Goal: Information Seeking & Learning: Find specific fact

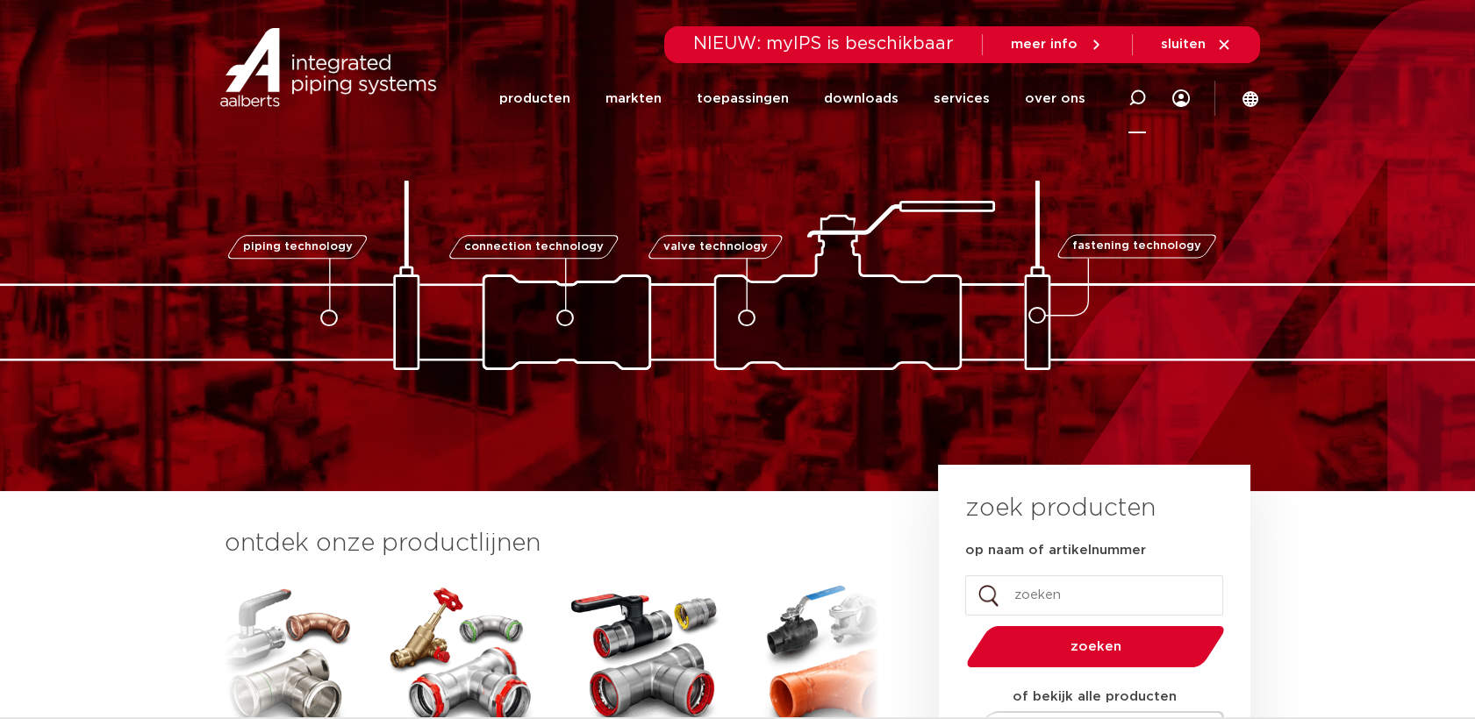
click at [1139, 95] on icon at bounding box center [1137, 98] width 18 height 18
type input "powerpress"
click button "Zoeken" at bounding box center [0, 0] width 0 height 0
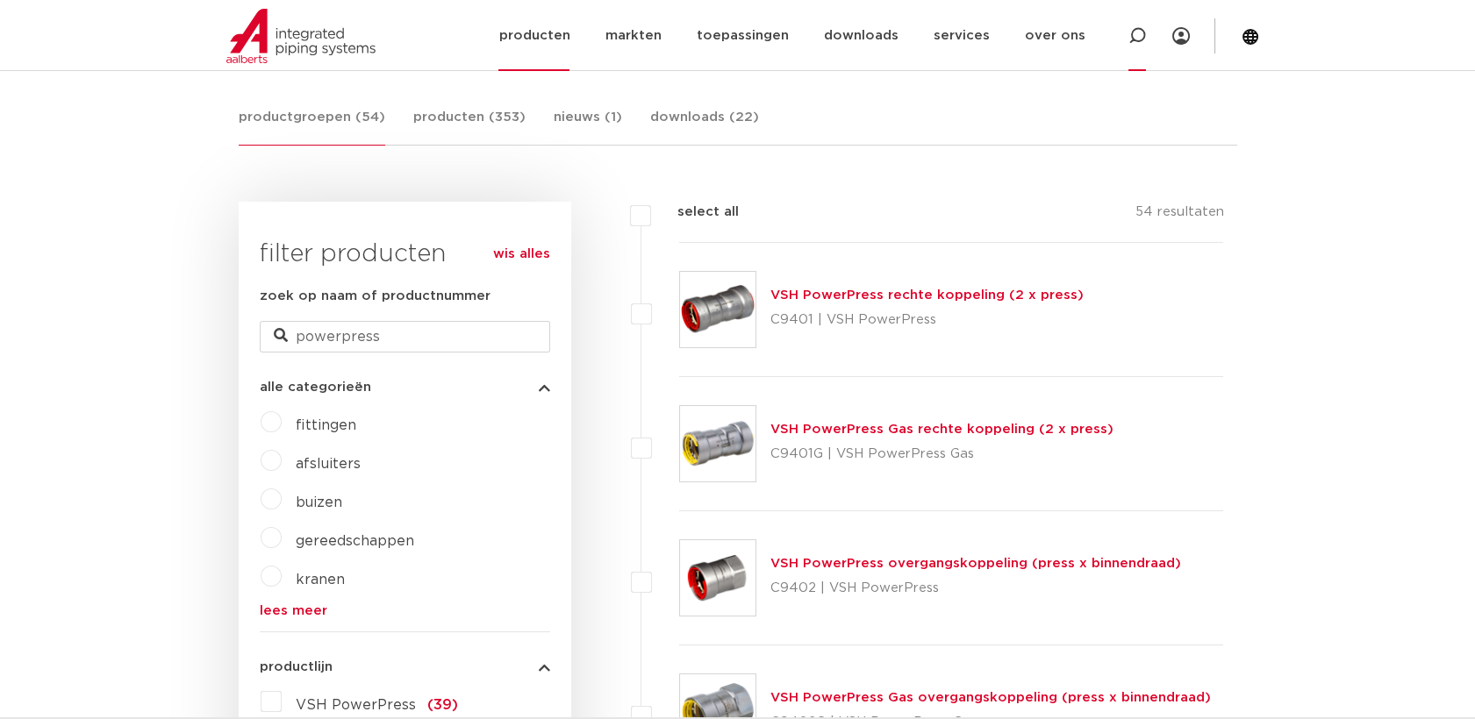
click at [1139, 39] on icon at bounding box center [1137, 36] width 18 height 18
type input "C9435"
click button "Zoeken" at bounding box center [0, 0] width 0 height 0
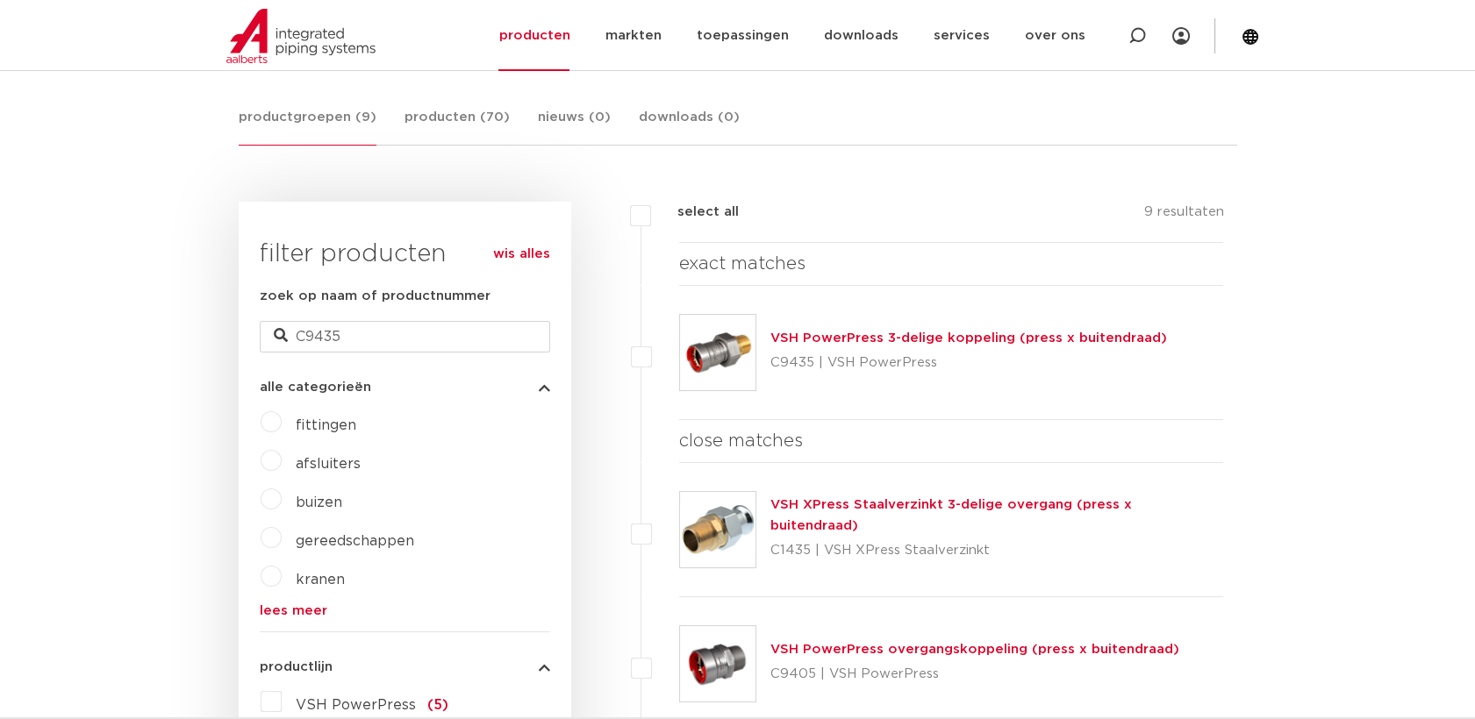
click at [835, 341] on link "VSH PowerPress 3-delige koppeling (press x buitendraad)" at bounding box center [968, 338] width 396 height 13
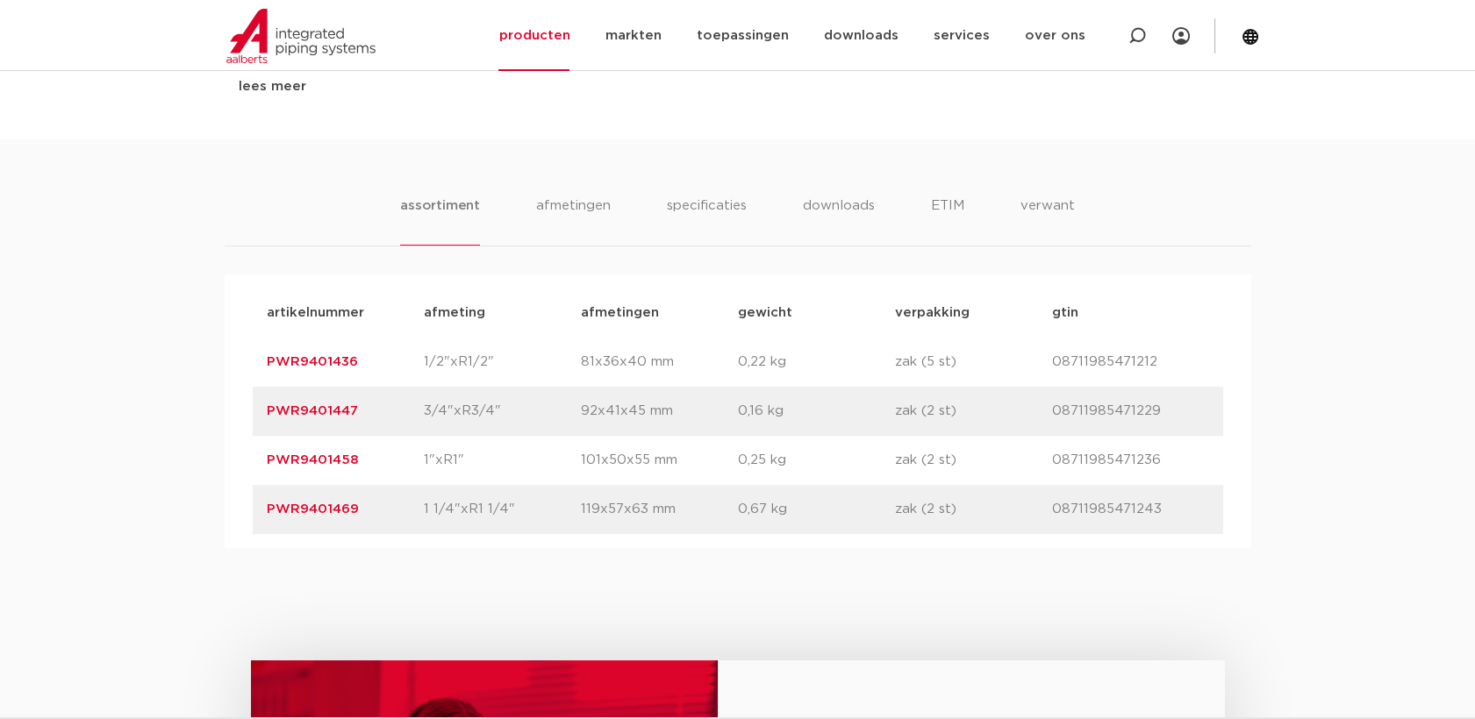
scroll to position [1169, 0]
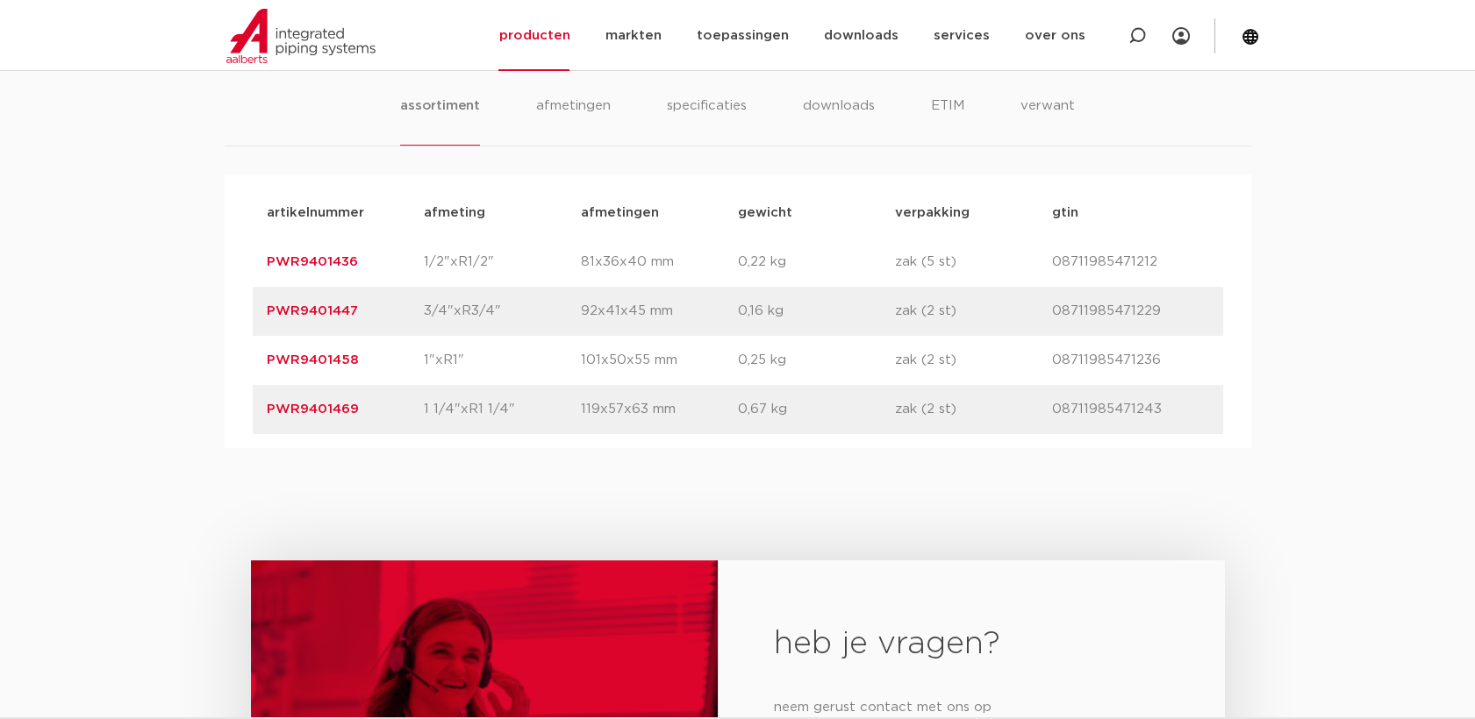
click at [888, 497] on div "heb je vragen? neem gerust contact met ons op contact" at bounding box center [737, 732] width 1475 height 568
drag, startPoint x: 368, startPoint y: 305, endPoint x: 267, endPoint y: 315, distance: 102.2
click at [267, 315] on p "PWR9401447" at bounding box center [345, 311] width 157 height 21
copy link "PWR9401447"
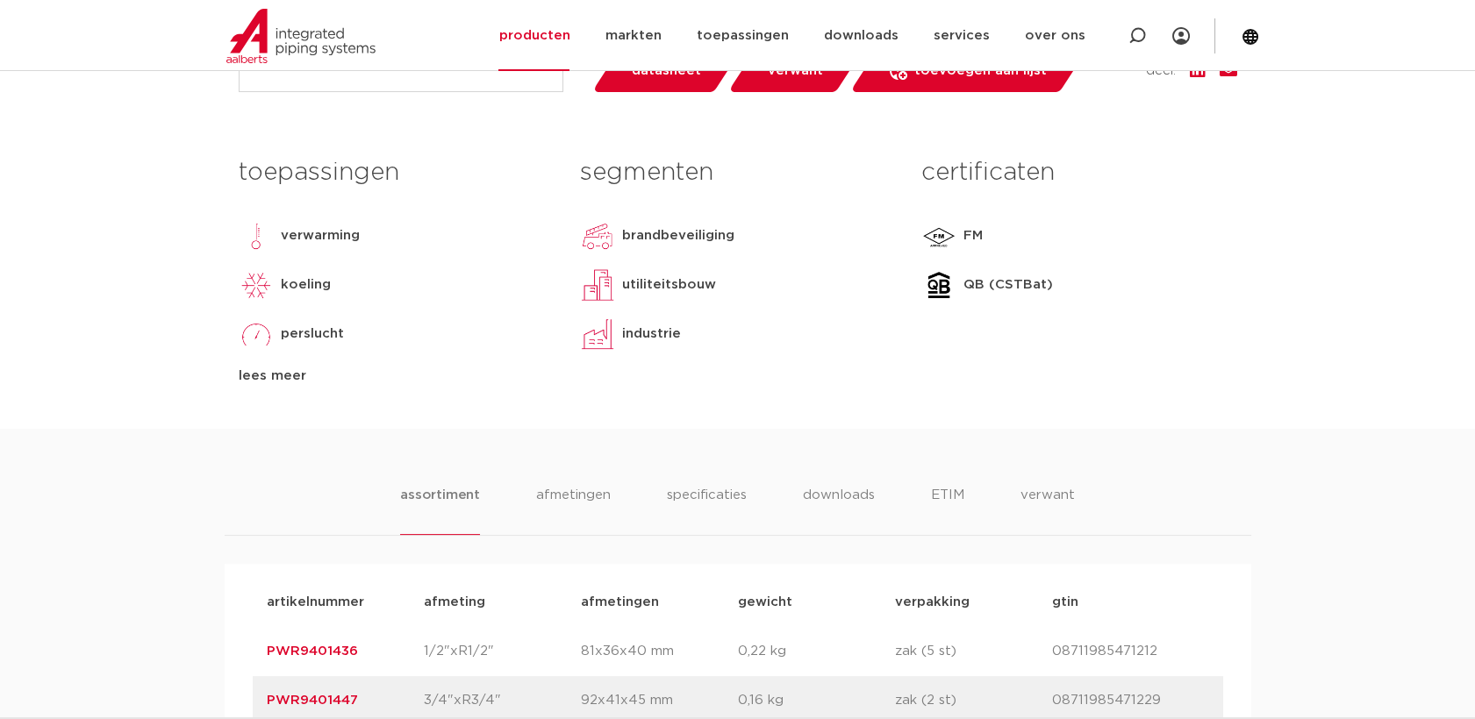
scroll to position [779, 0]
click at [1137, 27] on icon at bounding box center [1137, 36] width 18 height 18
paste input "SP8331GV"
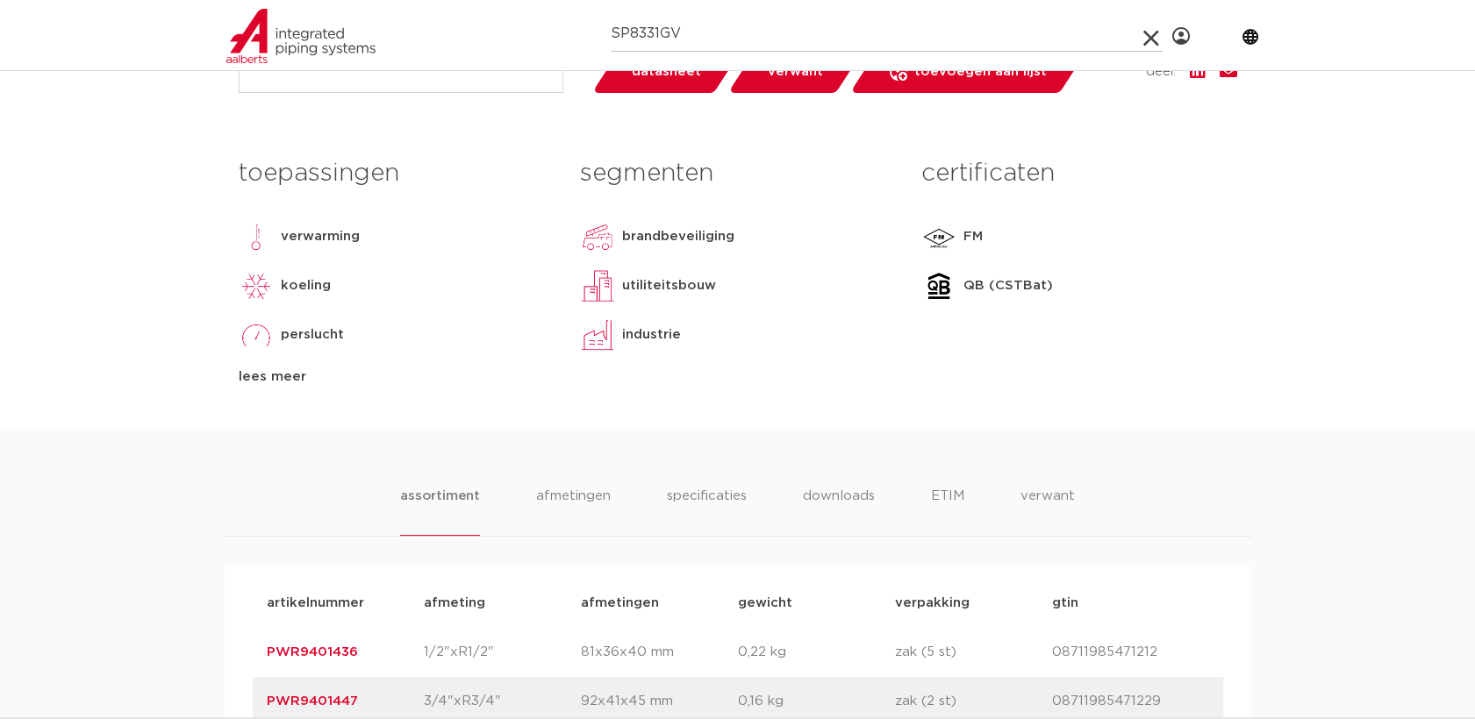
type input "SP8331GV"
click button "Zoeken" at bounding box center [0, 0] width 0 height 0
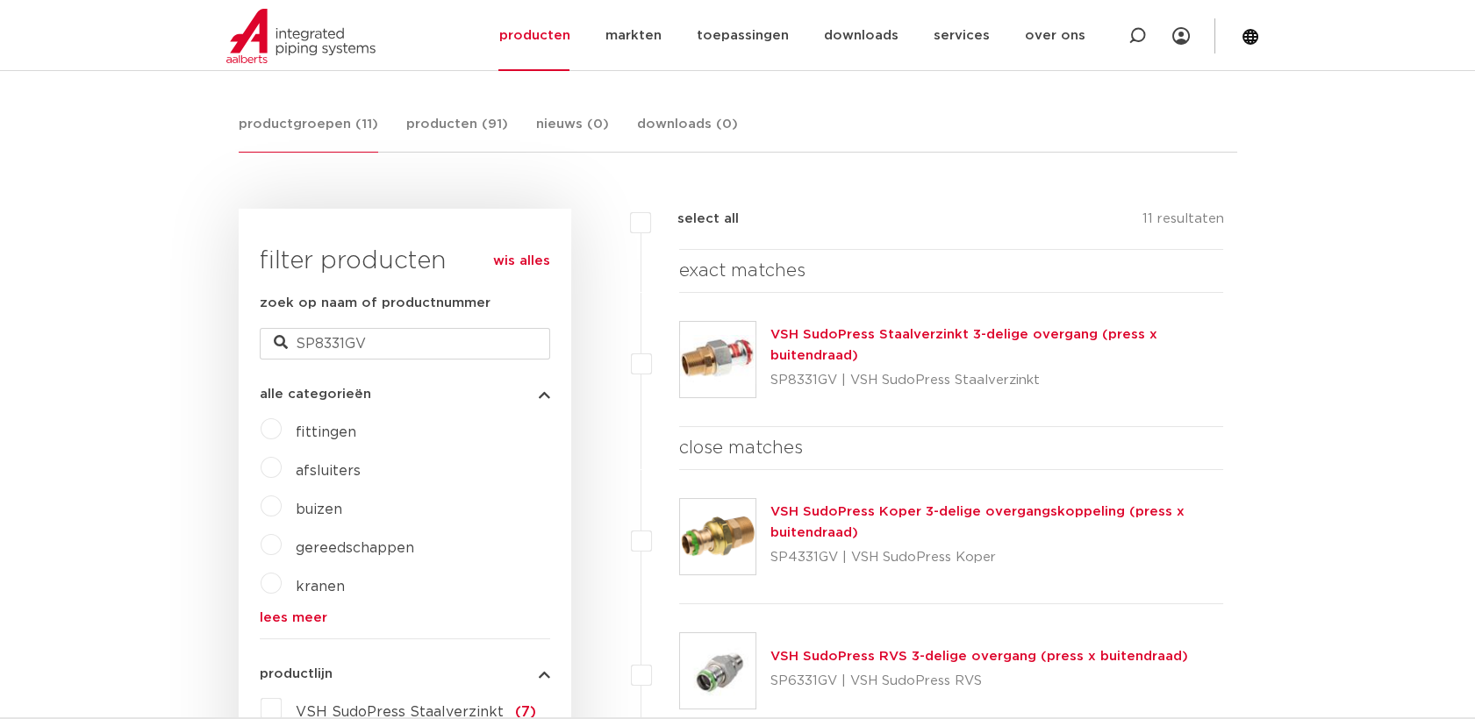
scroll to position [281, 0]
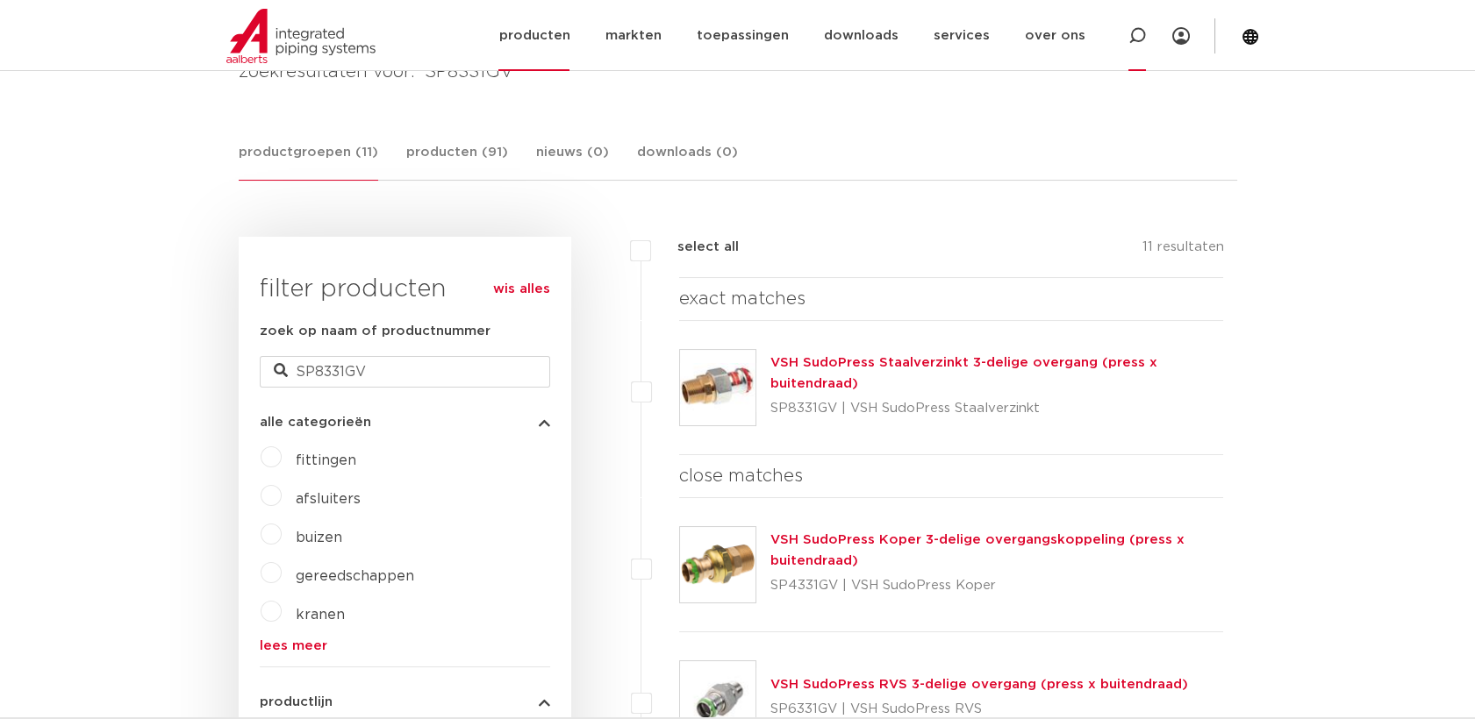
click at [1128, 32] on icon at bounding box center [1137, 36] width 18 height 18
paste input "C1435"
type input "C1435"
click button "Zoeken" at bounding box center [0, 0] width 0 height 0
